Goal: Information Seeking & Learning: Understand process/instructions

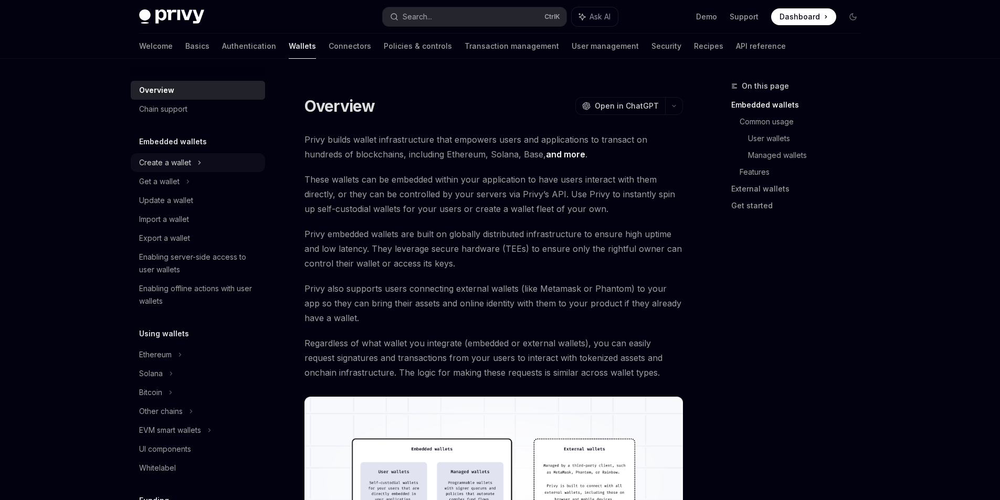
click at [159, 163] on div "Create a wallet" at bounding box center [165, 162] width 52 height 13
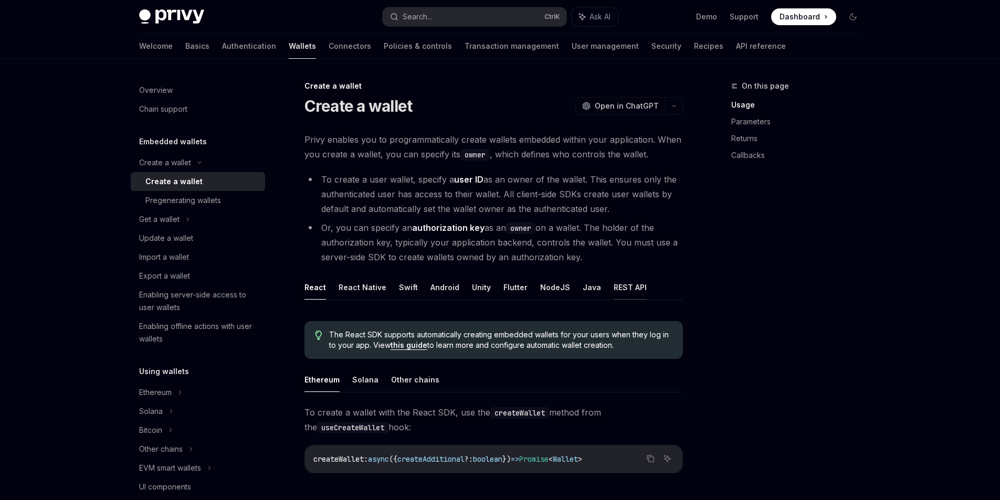
click at [616, 289] on button "REST API" at bounding box center [630, 287] width 33 height 25
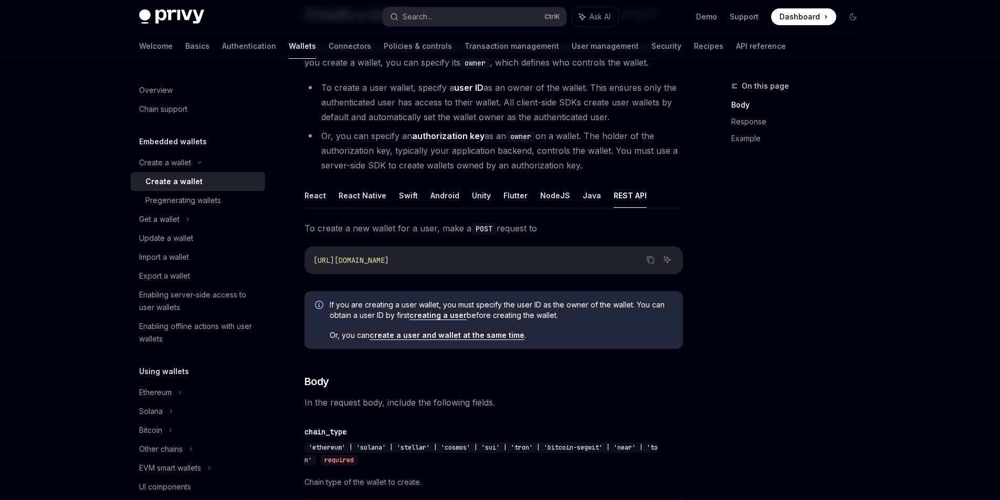
scroll to position [105, 0]
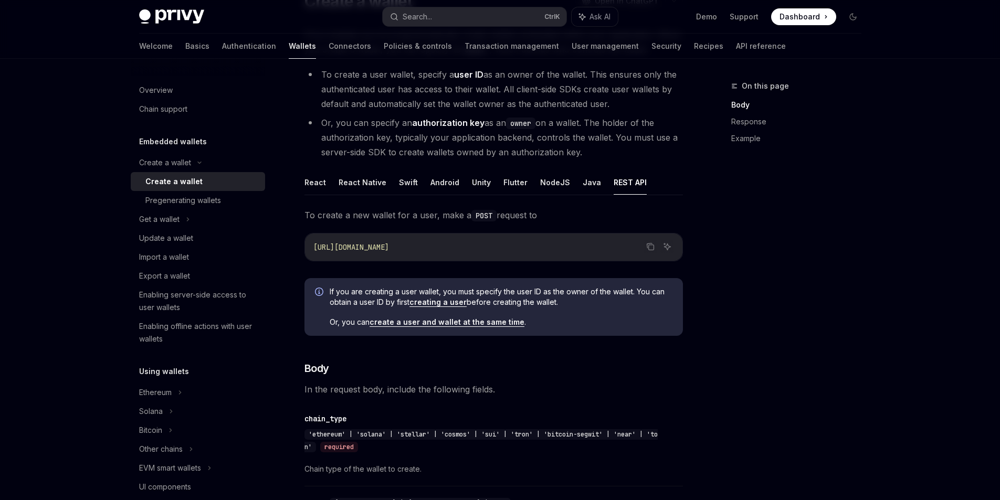
click at [419, 321] on link "create a user and wallet at the same time" at bounding box center [447, 322] width 155 height 9
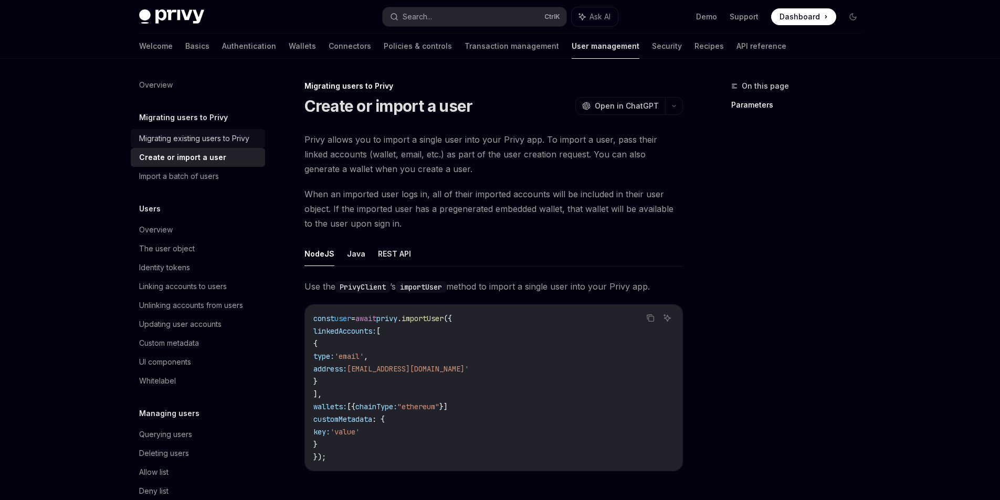
click at [212, 134] on div "Migrating existing users to Privy" at bounding box center [194, 138] width 110 height 13
type textarea "*"
